Goal: Task Accomplishment & Management: Complete application form

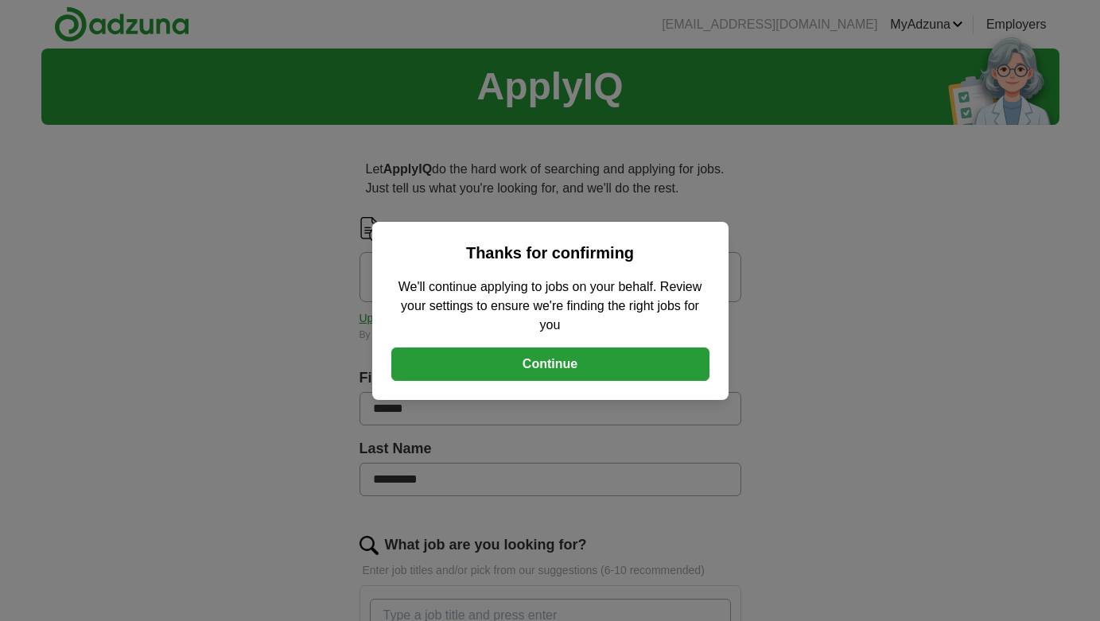
click at [607, 370] on button "Continue" at bounding box center [550, 364] width 318 height 33
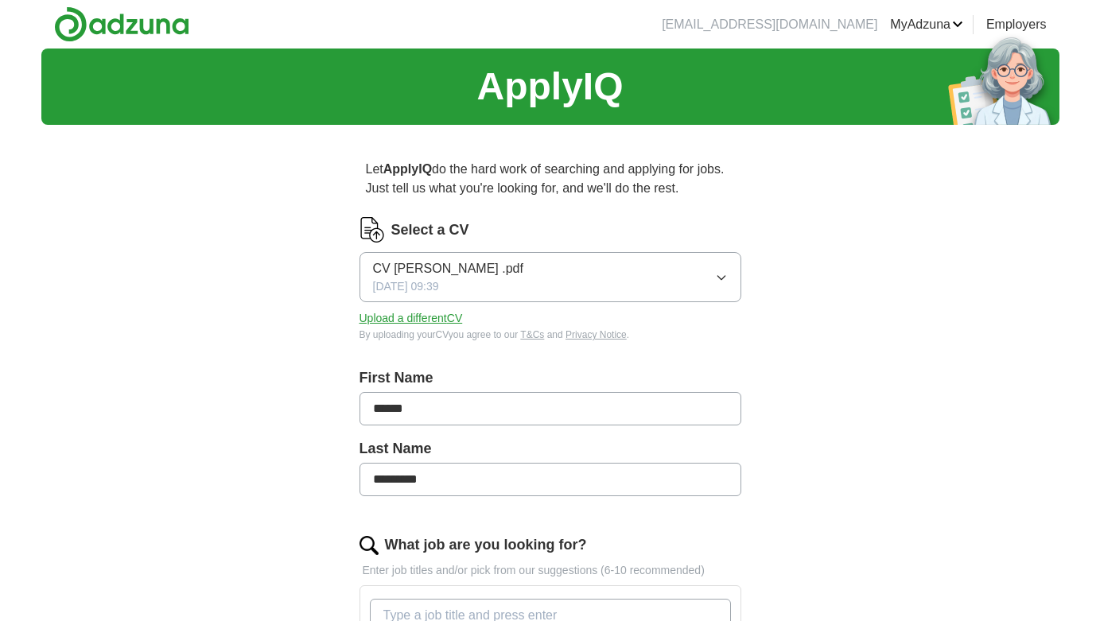
click at [713, 276] on button "CV [PERSON_NAME] .pdf [DATE] 09:39" at bounding box center [550, 277] width 382 height 50
click at [407, 319] on button "Upload a different CV" at bounding box center [410, 318] width 103 height 17
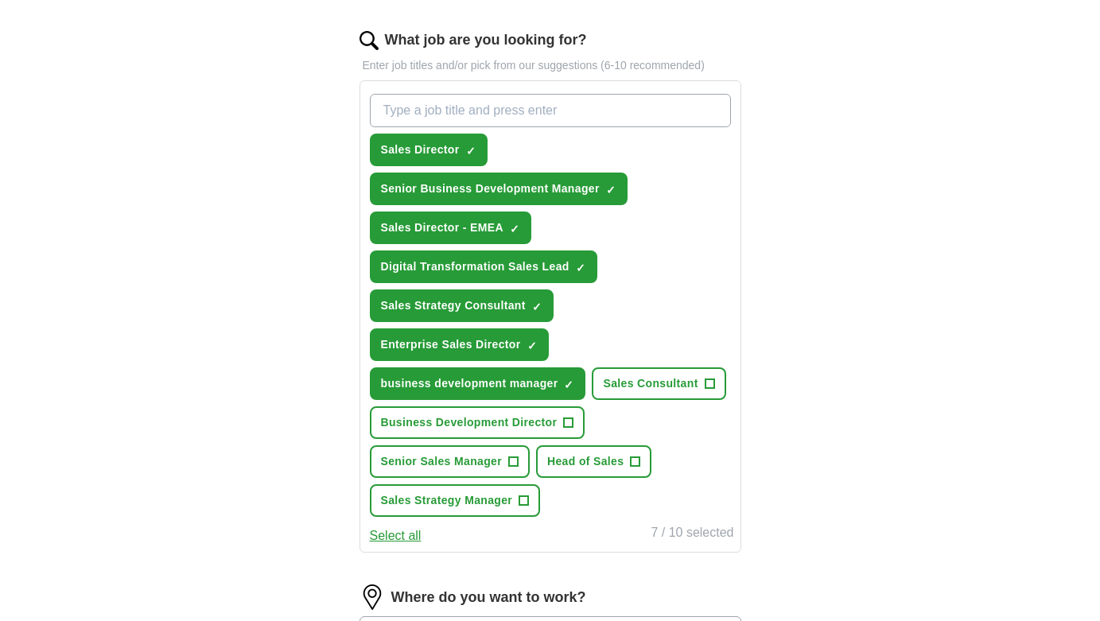
scroll to position [516, 0]
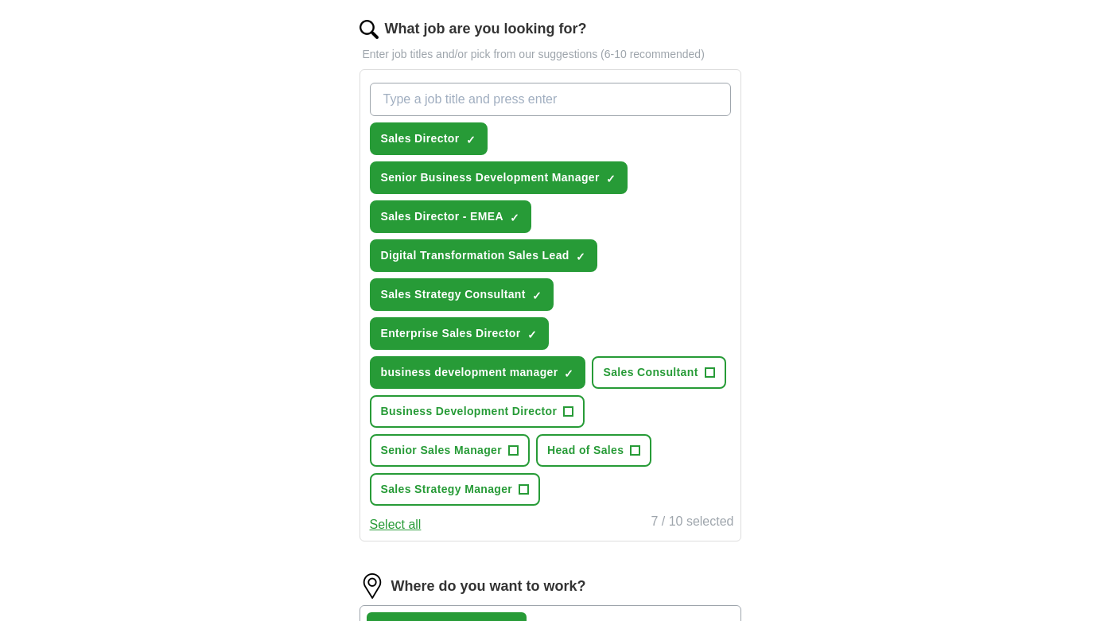
click at [636, 452] on span "+" at bounding box center [636, 451] width 10 height 13
click at [528, 491] on span "+" at bounding box center [524, 490] width 10 height 13
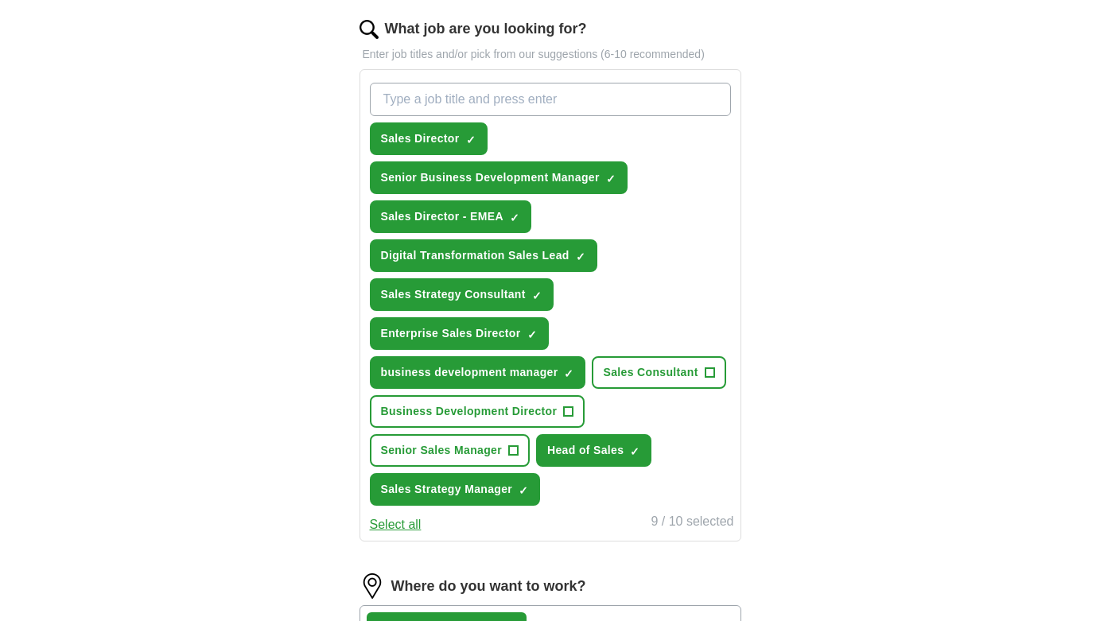
click at [402, 530] on button "Select all" at bounding box center [396, 524] width 52 height 19
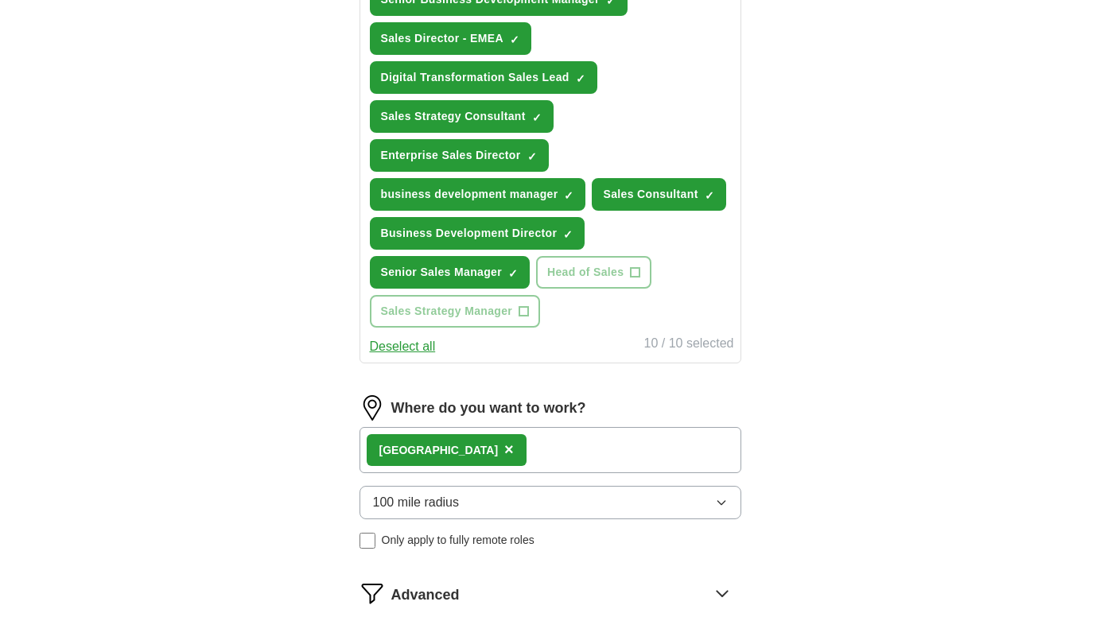
scroll to position [793, 0]
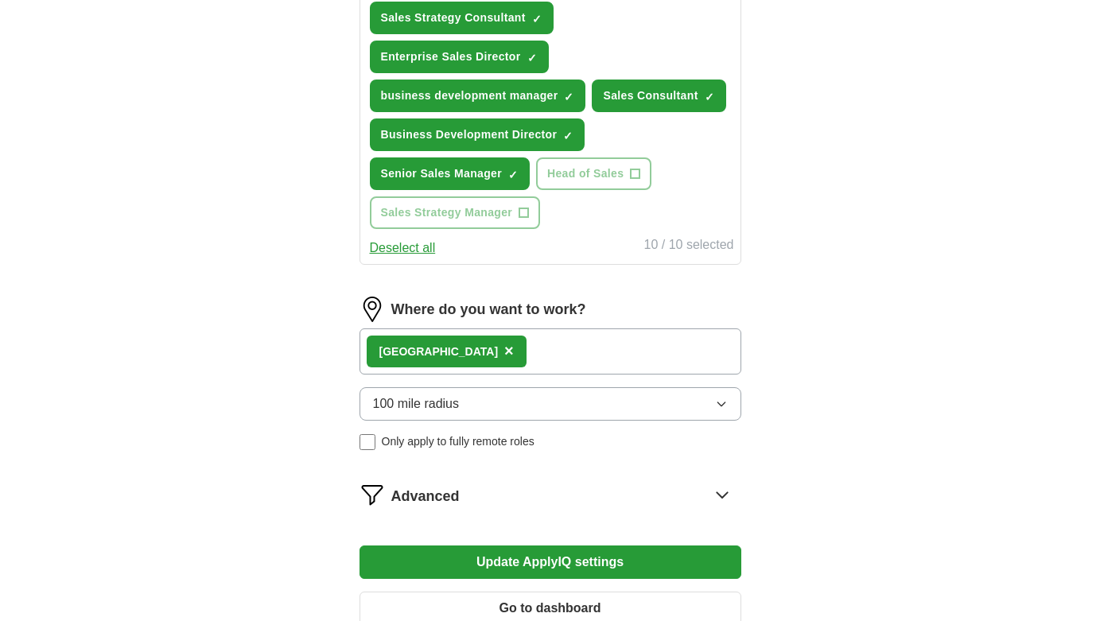
click at [627, 353] on div "Leeds ×" at bounding box center [550, 351] width 382 height 46
click at [508, 449] on span "Only apply to fully remote roles" at bounding box center [458, 441] width 153 height 17
click at [407, 502] on span "Advanced" at bounding box center [425, 496] width 68 height 21
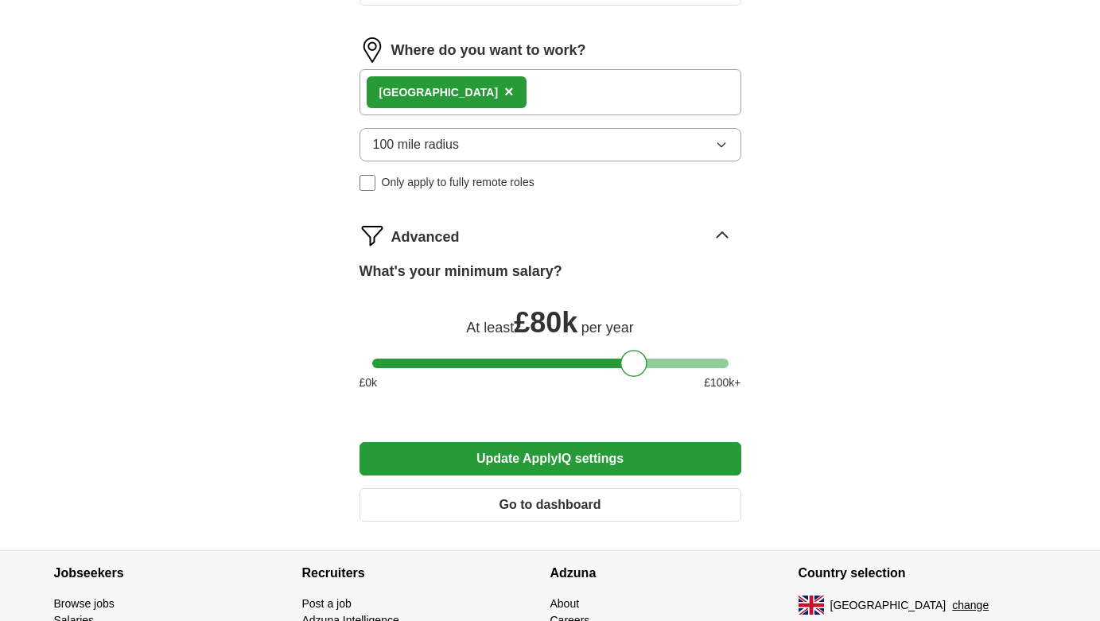
scroll to position [1084, 0]
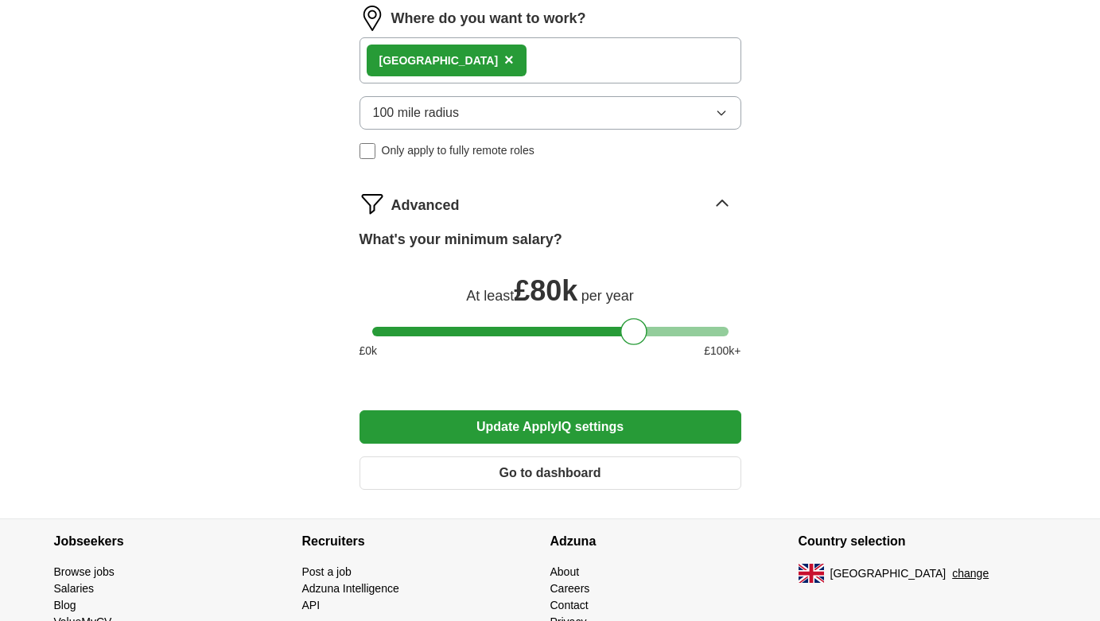
click at [524, 471] on button "Go to dashboard" at bounding box center [550, 472] width 382 height 33
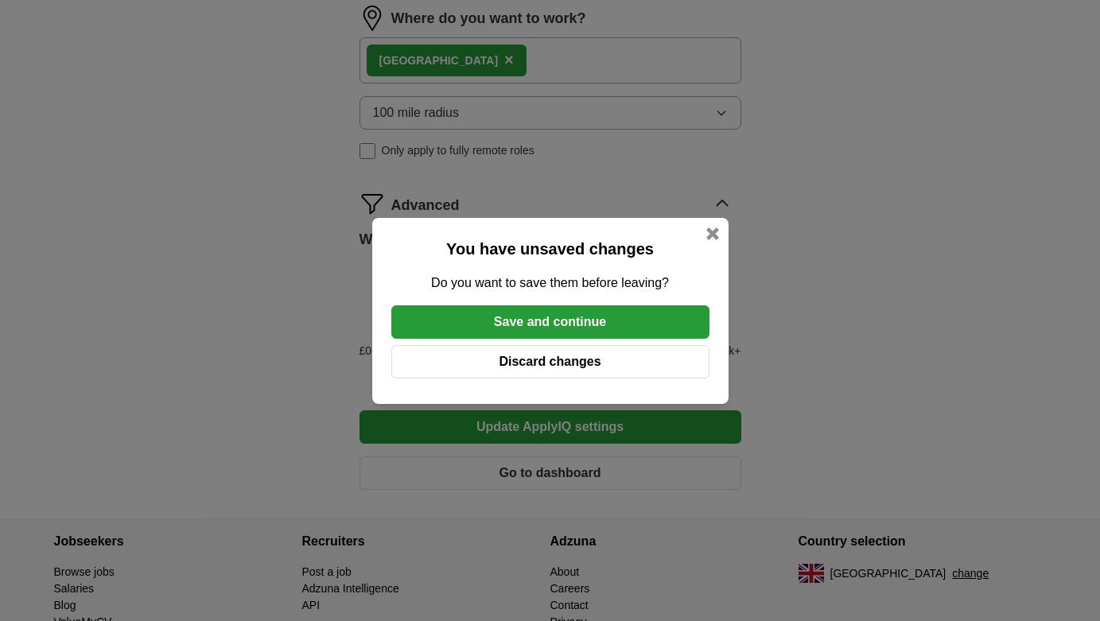
click at [607, 325] on button "Save and continue" at bounding box center [550, 321] width 318 height 33
